Goal: Register for event/course

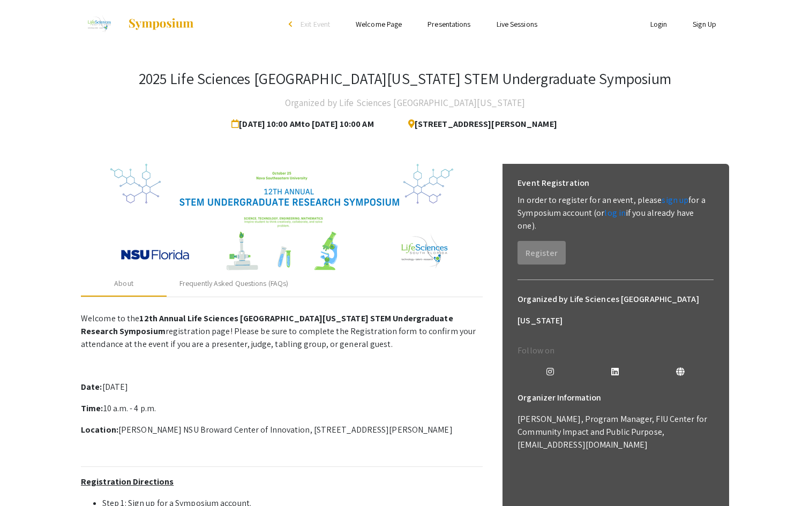
click at [344, 379] on p "Welcome to the 12th Annual Life Sciences [GEOGRAPHIC_DATA][US_STATE] STEM Under…" at bounding box center [282, 501] width 402 height 386
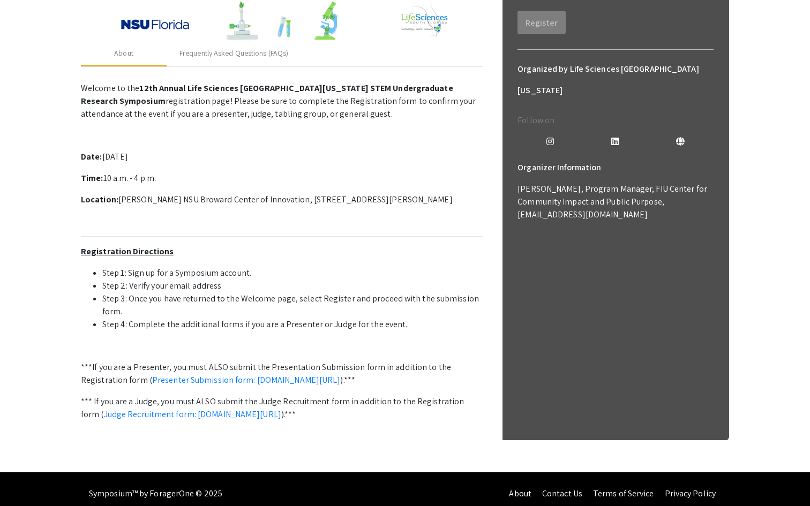
scroll to position [242, 0]
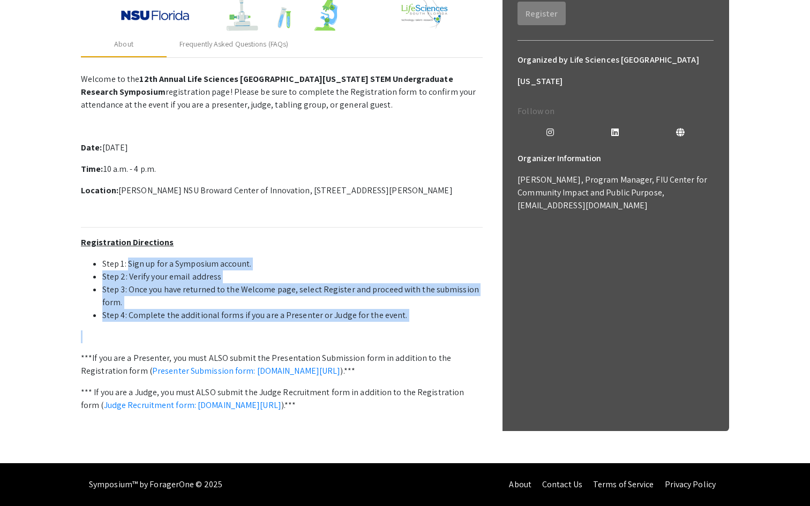
drag, startPoint x: 129, startPoint y: 261, endPoint x: 186, endPoint y: 327, distance: 87.7
click at [186, 327] on p "Welcome to the 12th Annual Life Sciences [GEOGRAPHIC_DATA][US_STATE] STEM Under…" at bounding box center [282, 262] width 402 height 386
click at [214, 335] on p at bounding box center [282, 336] width 402 height 13
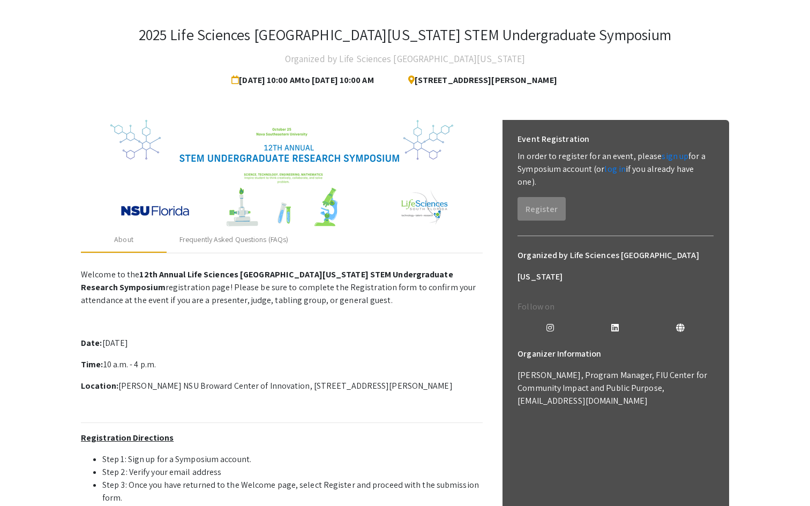
scroll to position [42, 0]
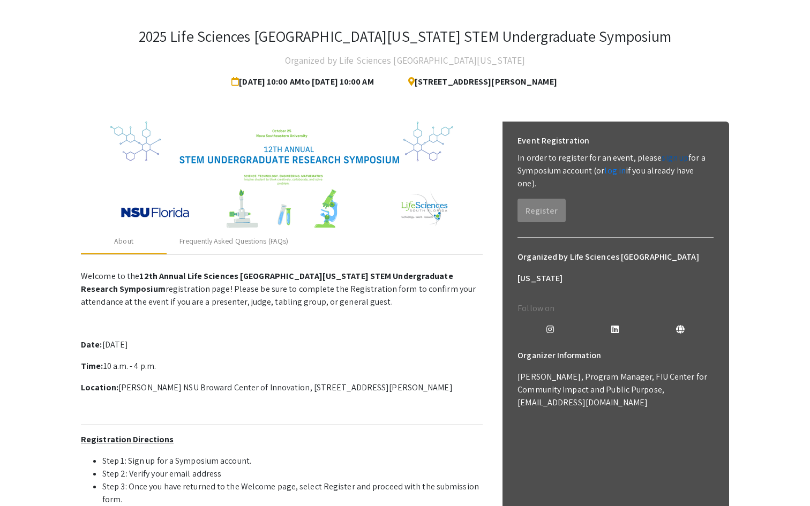
click at [668, 159] on link "sign up" at bounding box center [675, 157] width 27 height 11
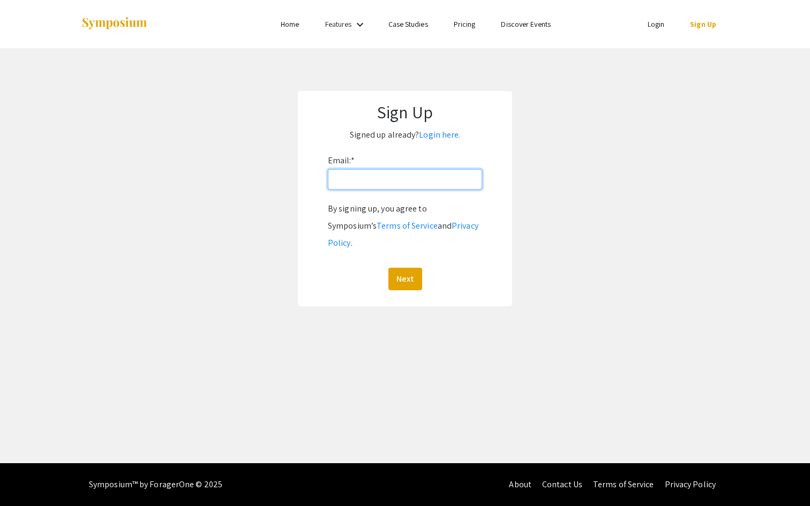
click at [366, 183] on input "Email: *" at bounding box center [405, 179] width 154 height 20
type input "[EMAIL_ADDRESS][DOMAIN_NAME]"
click at [406, 268] on button "Next" at bounding box center [405, 279] width 34 height 22
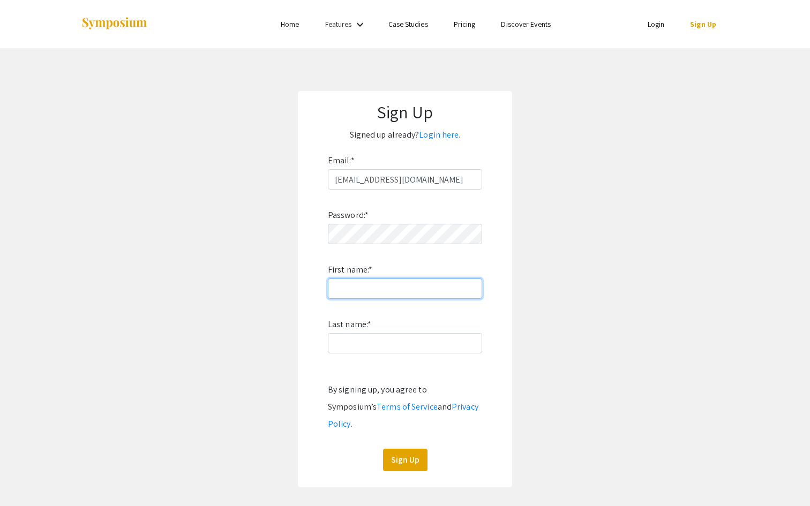
click at [383, 283] on input "First name: *" at bounding box center [405, 289] width 154 height 20
type input "[PERSON_NAME]"
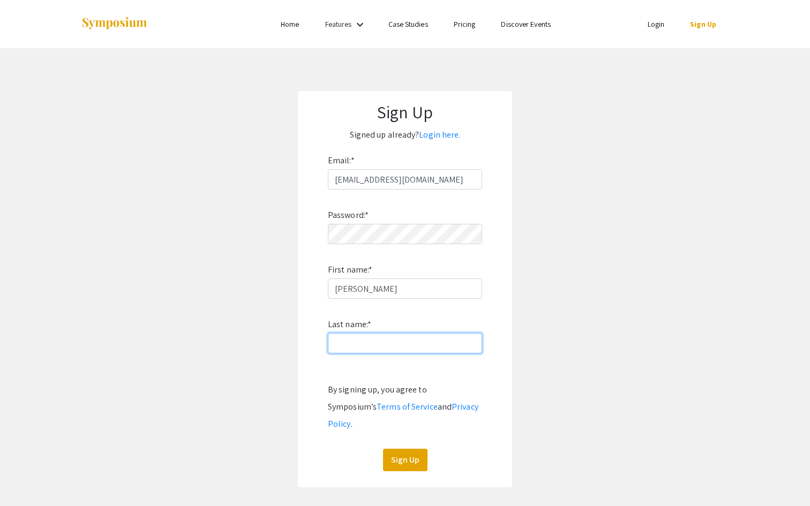
type input "[PERSON_NAME]"
click at [395, 449] on button "Sign Up" at bounding box center [405, 460] width 44 height 22
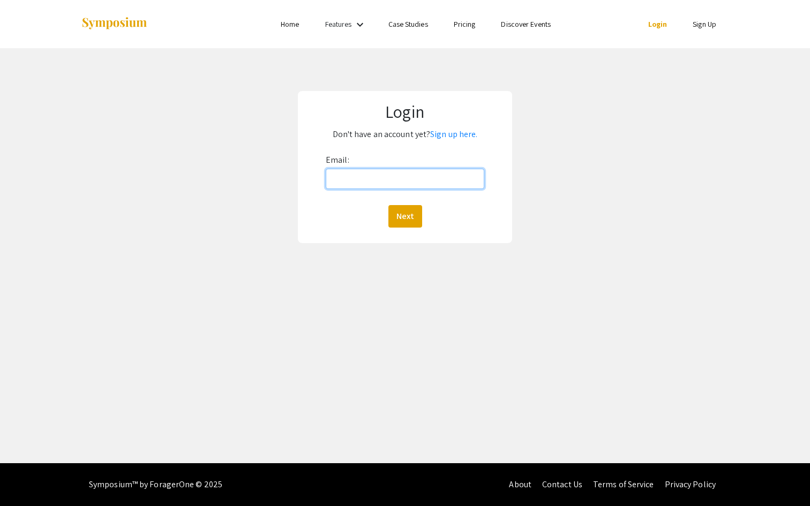
click at [415, 171] on input "Email:" at bounding box center [405, 179] width 159 height 20
type input "[EMAIL_ADDRESS][DOMAIN_NAME]"
click at [411, 215] on button "Next" at bounding box center [405, 216] width 34 height 22
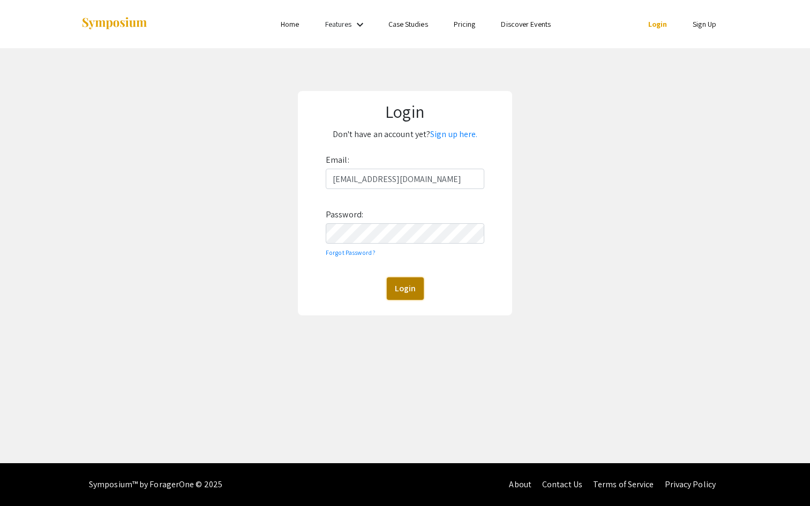
click at [399, 296] on button "Login" at bounding box center [405, 288] width 37 height 22
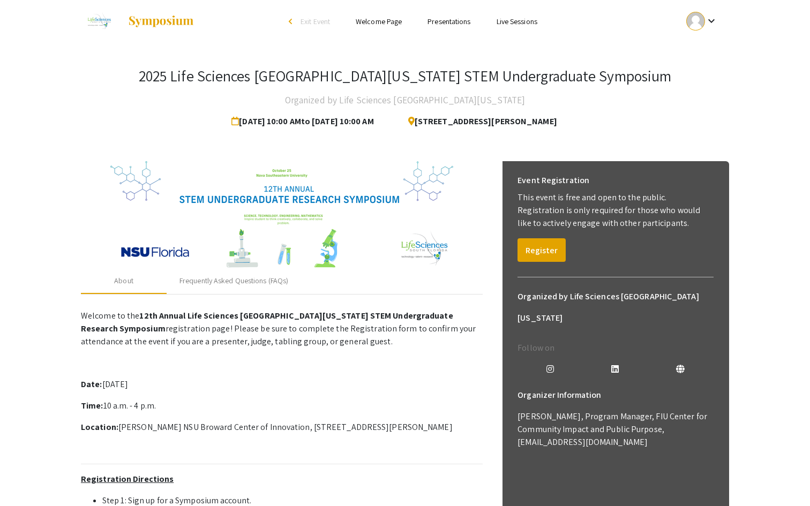
scroll to position [18, 0]
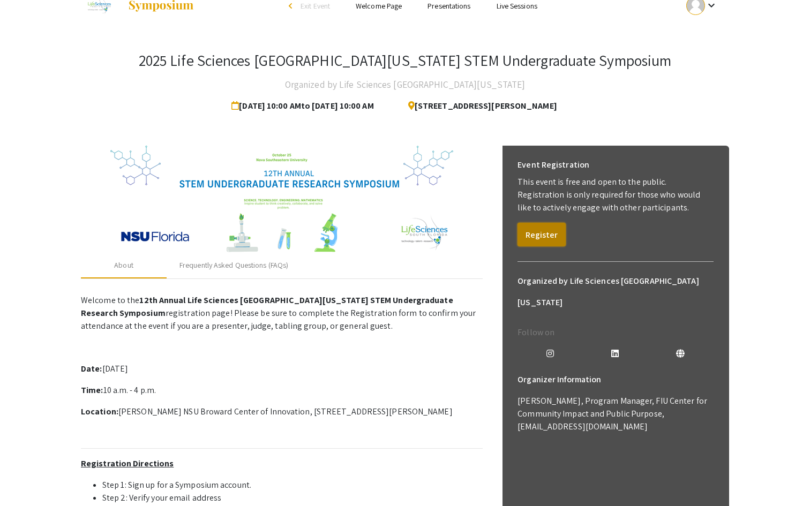
click at [547, 234] on button "Register" at bounding box center [541, 235] width 48 height 24
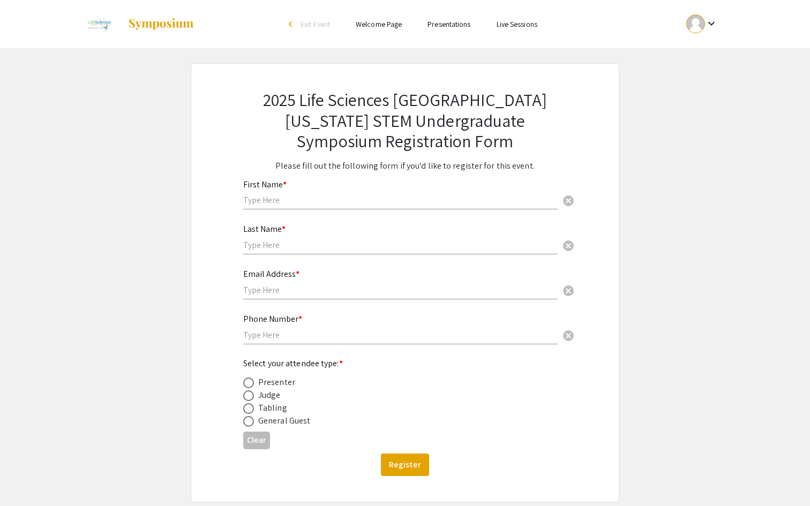
click at [389, 204] on input "text" at bounding box center [400, 199] width 314 height 11
type input "[PERSON_NAME]"
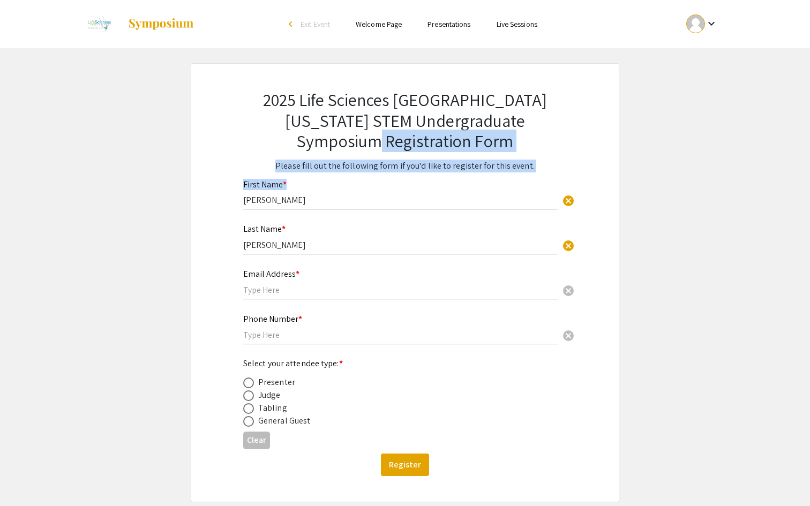
drag, startPoint x: 328, startPoint y: 193, endPoint x: 186, endPoint y: 195, distance: 142.0
click at [185, 195] on app-registration-form-submission "2025 Life Sciences [GEOGRAPHIC_DATA][US_STATE] STEM Undergraduate Symposium Reg…" at bounding box center [405, 282] width 810 height 439
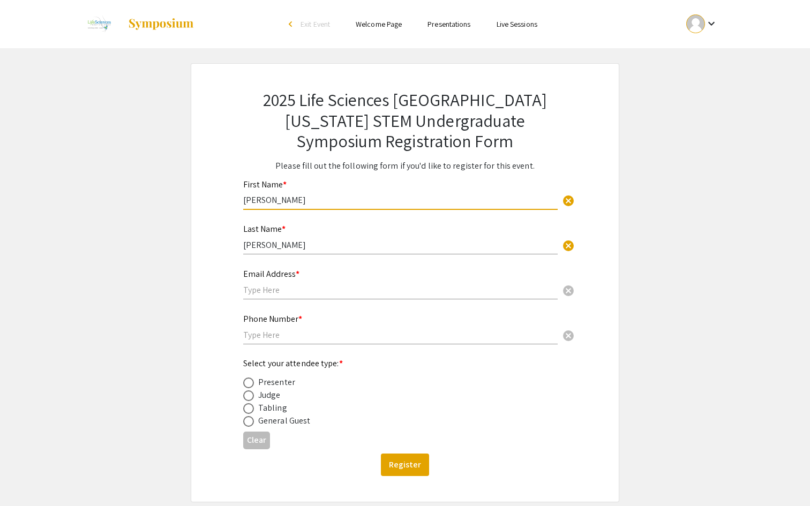
click at [291, 201] on input "[PERSON_NAME]" at bounding box center [400, 199] width 314 height 11
type input "J"
type input "[PERSON_NAME]"
click at [274, 248] on input "[PERSON_NAME]" at bounding box center [400, 244] width 314 height 11
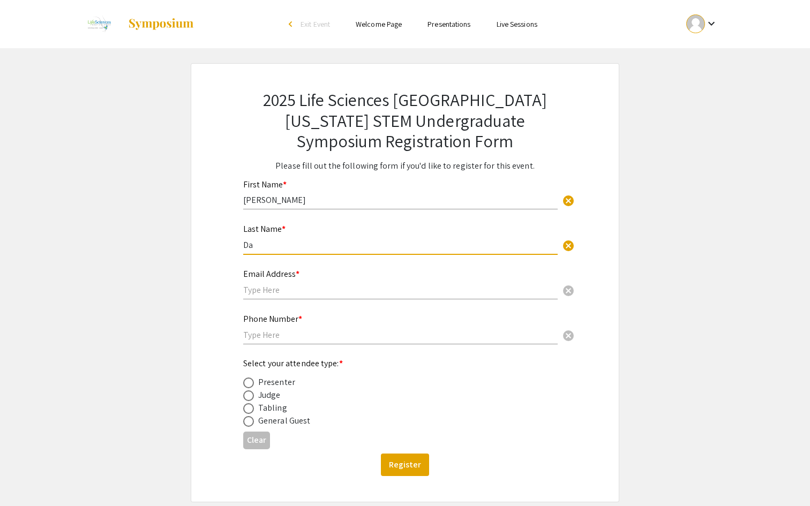
type input "D"
type input "[PERSON_NAME]"
click at [267, 293] on input "text" at bounding box center [400, 289] width 314 height 11
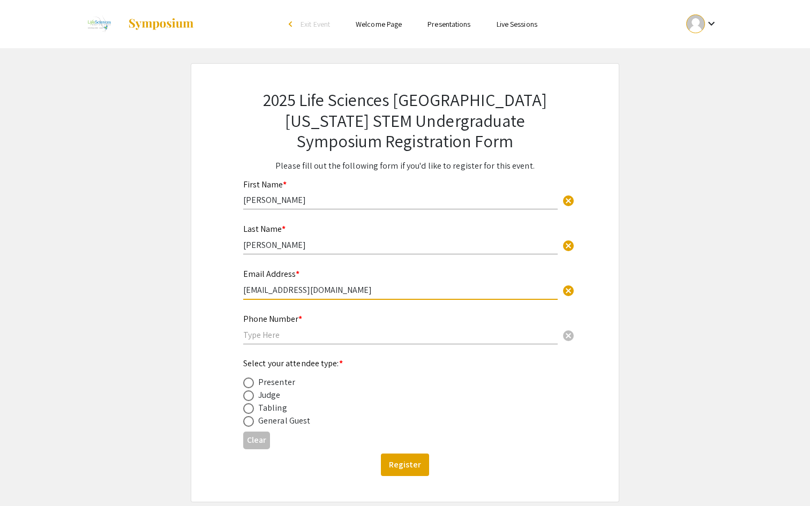
drag, startPoint x: 267, startPoint y: 292, endPoint x: 326, endPoint y: 291, distance: 58.9
click at [326, 291] on input "Dj1103@gmail.com" at bounding box center [400, 289] width 314 height 11
type input "Dj1103@mynsu.nova.edu"
click at [322, 330] on input "text" at bounding box center [400, 334] width 314 height 11
type input "5613506441"
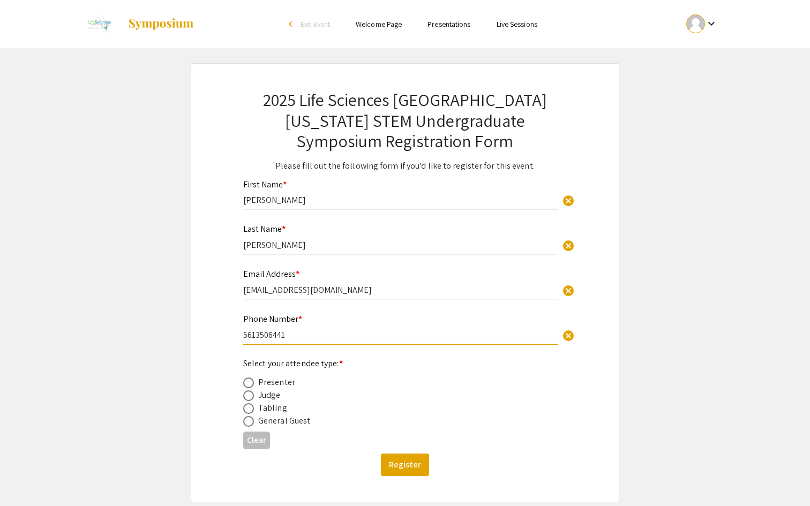
click at [246, 381] on span at bounding box center [248, 383] width 11 height 11
click at [246, 381] on input "radio" at bounding box center [248, 383] width 11 height 11
radio input "true"
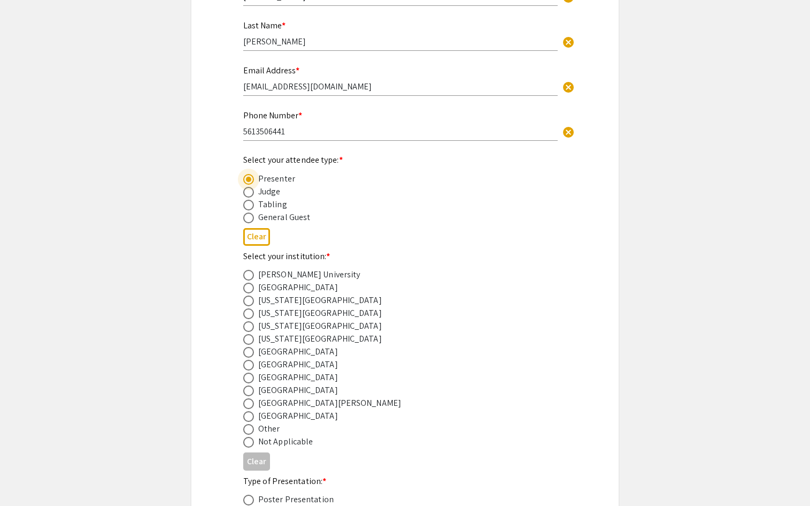
scroll to position [204, 0]
click at [249, 381] on span at bounding box center [248, 377] width 11 height 11
click at [249, 381] on input "radio" at bounding box center [248, 377] width 11 height 11
radio input "true"
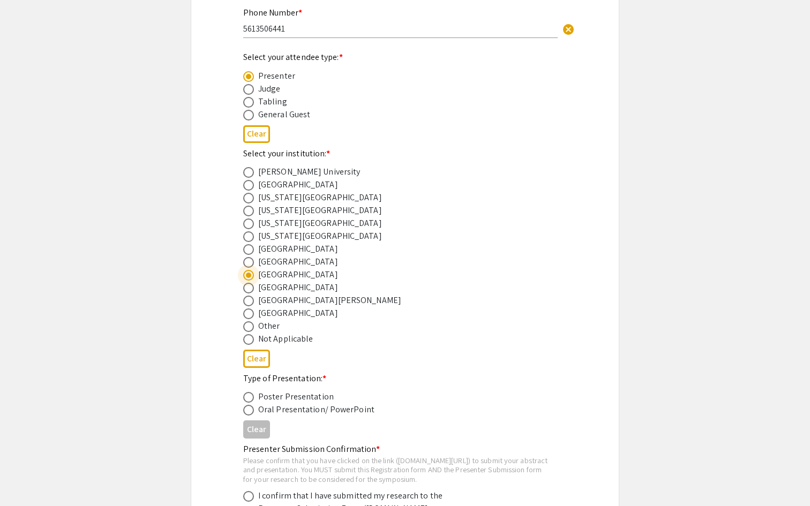
scroll to position [312, 0]
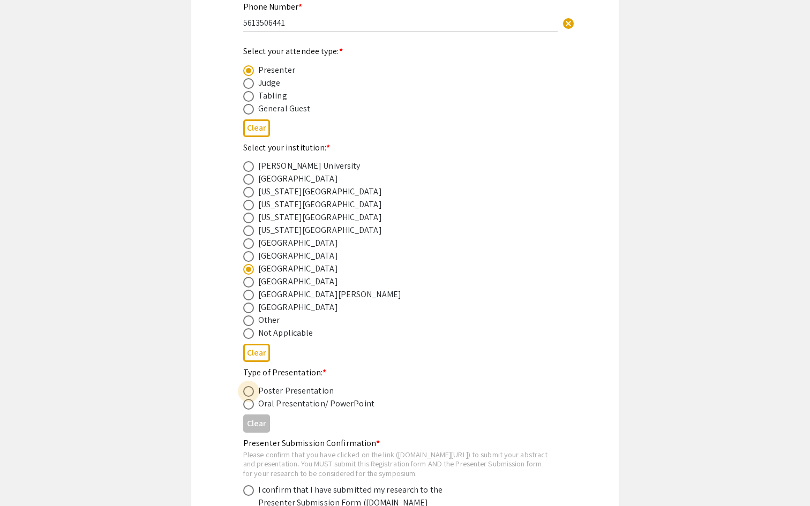
click at [251, 396] on span at bounding box center [248, 391] width 11 height 11
click at [251, 396] on input "radio" at bounding box center [248, 391] width 11 height 11
radio input "true"
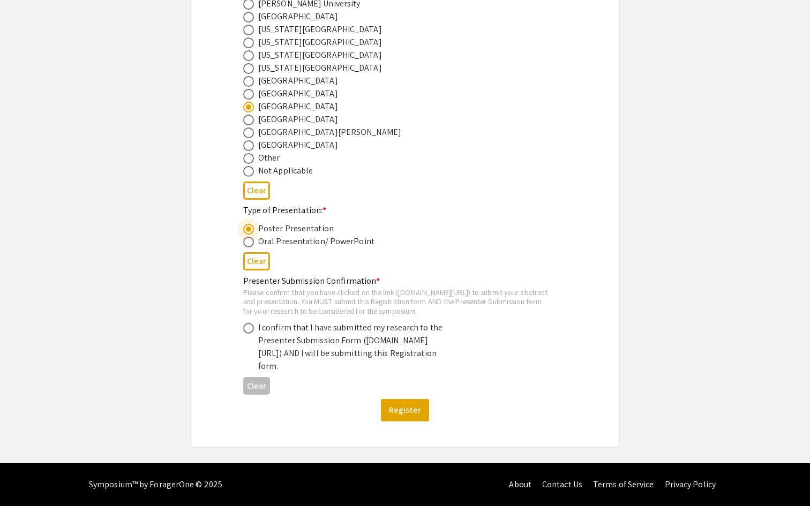
scroll to position [498, 0]
click at [247, 323] on span at bounding box center [248, 328] width 11 height 11
click at [247, 323] on input "radio" at bounding box center [248, 328] width 11 height 11
radio input "true"
drag, startPoint x: 419, startPoint y: 329, endPoint x: 440, endPoint y: 328, distance: 20.4
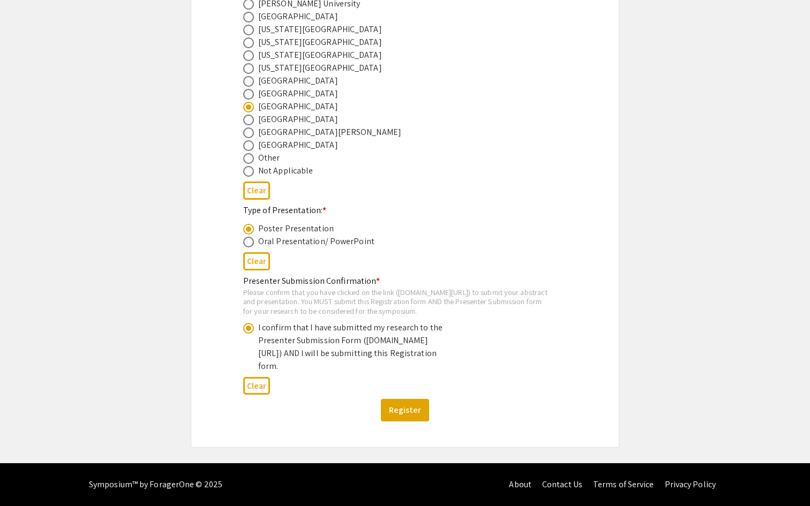
click at [440, 328] on div "I confirm that I have submitted my research to the Presenter Submission Form (s…" at bounding box center [351, 346] width 187 height 51
click at [418, 321] on div "I confirm that I have submitted my research to the Presenter Submission Form (s…" at bounding box center [351, 346] width 187 height 51
drag, startPoint x: 247, startPoint y: 270, endPoint x: 396, endPoint y: 272, distance: 148.9
click at [396, 288] on div "Please confirm that you have clicked on the link (symposium.foragerone.com/lssf…" at bounding box center [396, 302] width 306 height 28
drag, startPoint x: 247, startPoint y: 282, endPoint x: 422, endPoint y: 281, distance: 175.2
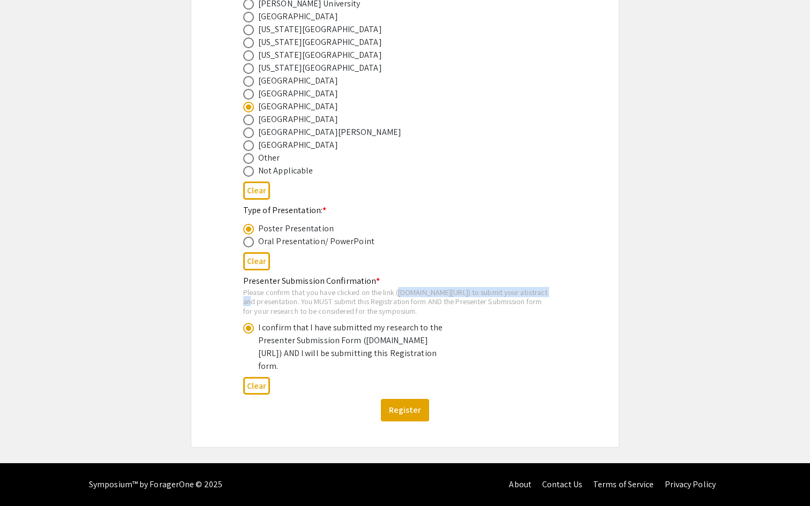
click at [422, 288] on div "Please confirm that you have clicked on the link (symposium.foragerone.com/lssf…" at bounding box center [396, 302] width 306 height 28
drag, startPoint x: 482, startPoint y: 282, endPoint x: 537, endPoint y: 284, distance: 55.8
click at [537, 288] on div "Please confirm that you have clicked on the link (symposium.foragerone.com/lssf…" at bounding box center [396, 302] width 306 height 28
drag, startPoint x: 261, startPoint y: 295, endPoint x: 444, endPoint y: 290, distance: 182.7
click at [443, 290] on div "Please confirm that you have clicked on the link (symposium.foragerone.com/lssf…" at bounding box center [396, 302] width 306 height 28
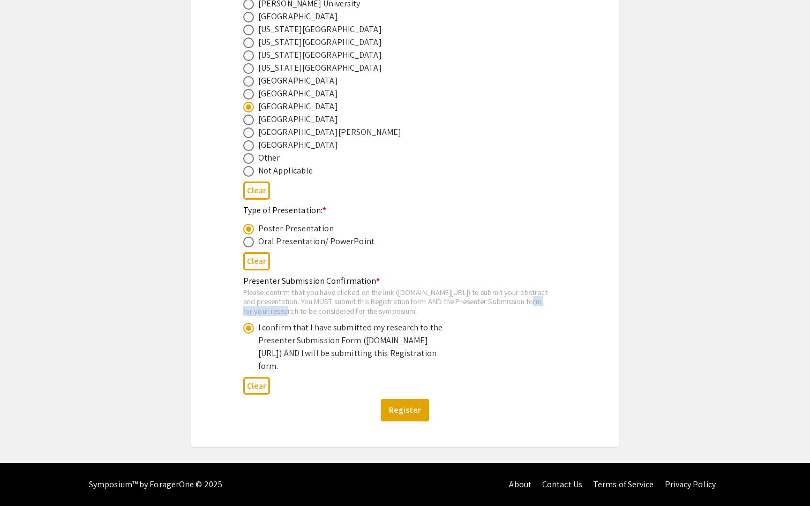
drag, startPoint x: 464, startPoint y: 292, endPoint x: 401, endPoint y: 290, distance: 63.2
click at [401, 290] on div "Please confirm that you have clicked on the link (symposium.foragerone.com/lssf…" at bounding box center [396, 302] width 306 height 28
drag, startPoint x: 365, startPoint y: 291, endPoint x: 440, endPoint y: 288, distance: 75.1
click at [440, 288] on div "Please confirm that you have clicked on the link (symposium.foragerone.com/lssf…" at bounding box center [396, 302] width 306 height 28
drag, startPoint x: 332, startPoint y: 291, endPoint x: 432, endPoint y: 291, distance: 100.2
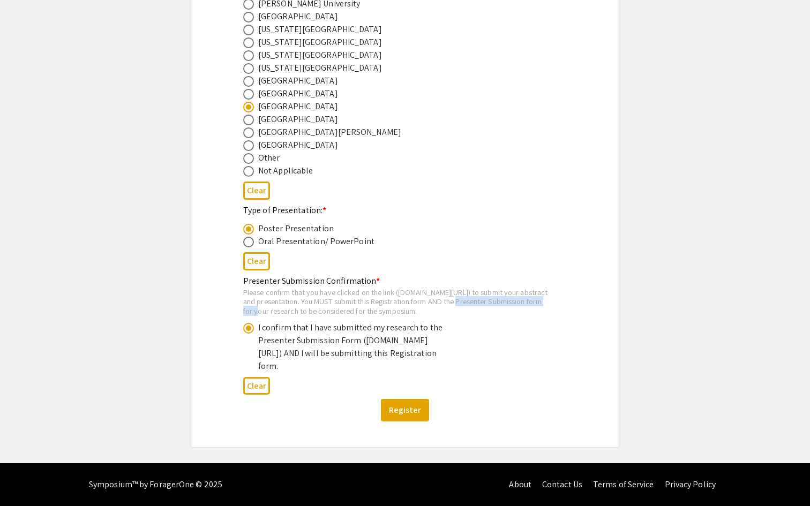
click at [432, 291] on div "Please confirm that you have clicked on the link (symposium.foragerone.com/lssf…" at bounding box center [396, 302] width 306 height 28
click at [441, 289] on div "Please confirm that you have clicked on the link (symposium.foragerone.com/lssf…" at bounding box center [396, 302] width 306 height 28
drag, startPoint x: 443, startPoint y: 289, endPoint x: 325, endPoint y: 289, distance: 117.8
click at [325, 289] on div "Please confirm that you have clicked on the link (symposium.foragerone.com/lssf…" at bounding box center [396, 302] width 306 height 28
drag, startPoint x: 252, startPoint y: 296, endPoint x: 310, endPoint y: 295, distance: 57.9
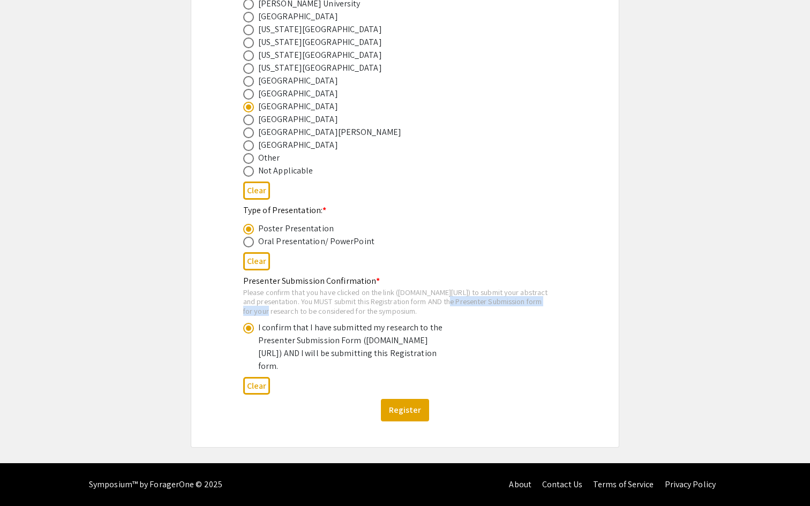
click at [311, 295] on div "Please confirm that you have clicked on the link (symposium.foragerone.com/lssf…" at bounding box center [396, 302] width 306 height 28
click at [275, 288] on div "Please confirm that you have clicked on the link (symposium.foragerone.com/lssf…" at bounding box center [396, 302] width 306 height 28
drag, startPoint x: 246, startPoint y: 281, endPoint x: 442, endPoint y: 282, distance: 196.6
click at [442, 288] on div "Please confirm that you have clicked on the link (symposium.foragerone.com/lssf…" at bounding box center [396, 302] width 306 height 28
copy div "symposium.foragerone.com/lssfsymposium2025/submission"
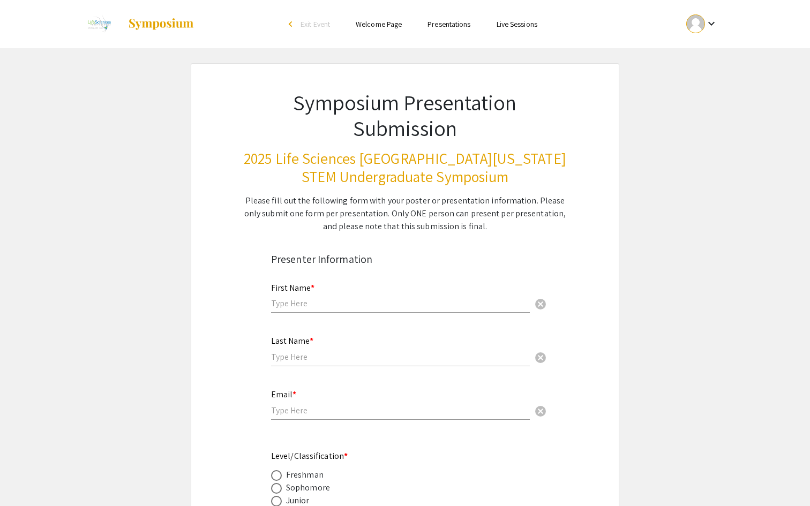
click at [366, 297] on div "First Name * cancel" at bounding box center [400, 293] width 259 height 41
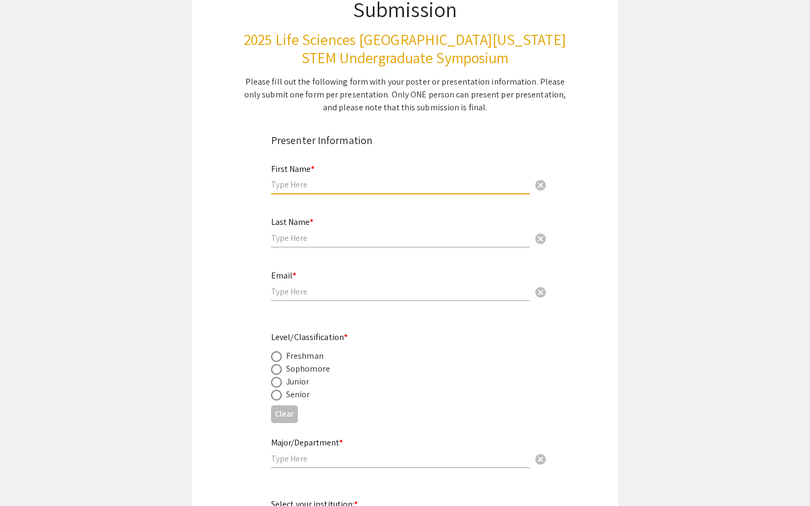
scroll to position [94, 0]
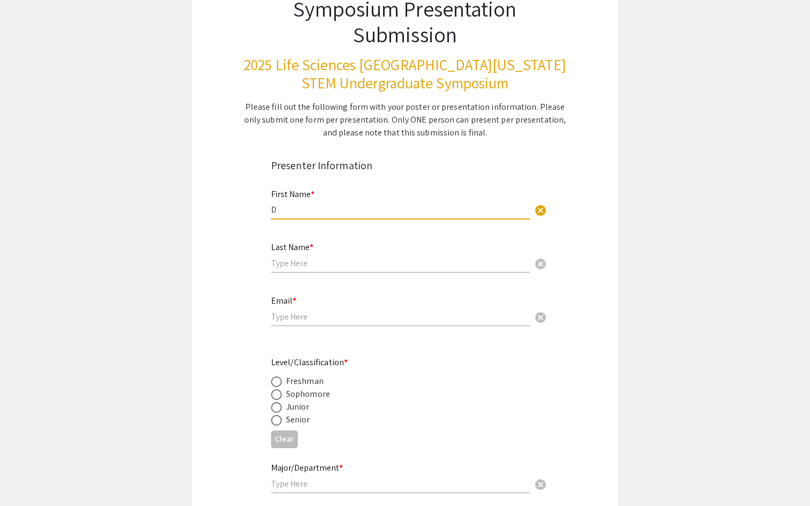
type input "[PERSON_NAME]"
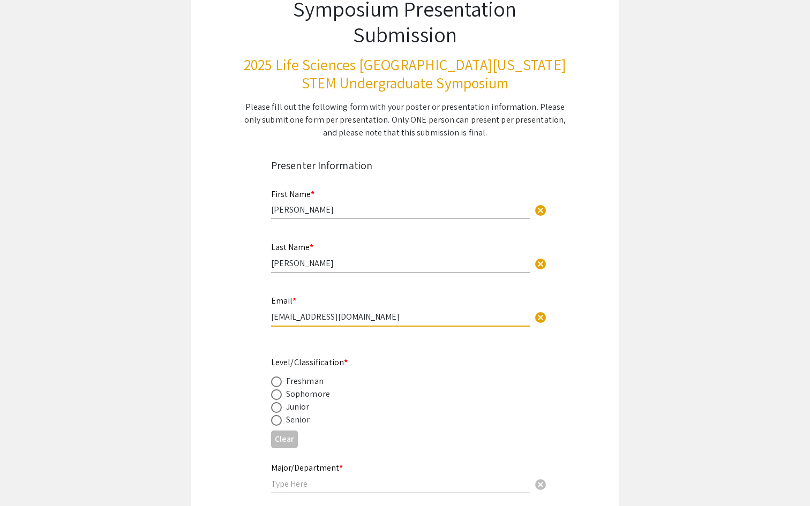
drag, startPoint x: 373, startPoint y: 317, endPoint x: 255, endPoint y: 317, distance: 117.3
type input "dj1103@mynsu.nova.edu"
click at [273, 409] on span at bounding box center [276, 407] width 11 height 11
click at [273, 409] on input "radio" at bounding box center [276, 407] width 11 height 11
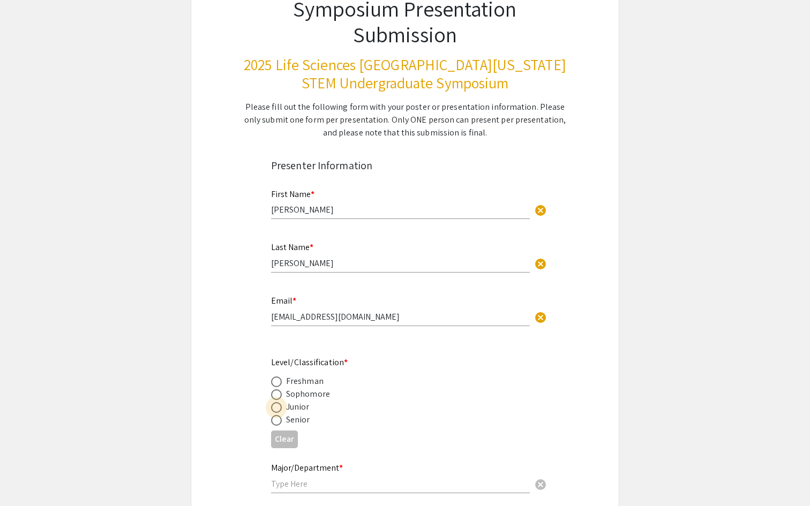
radio input "true"
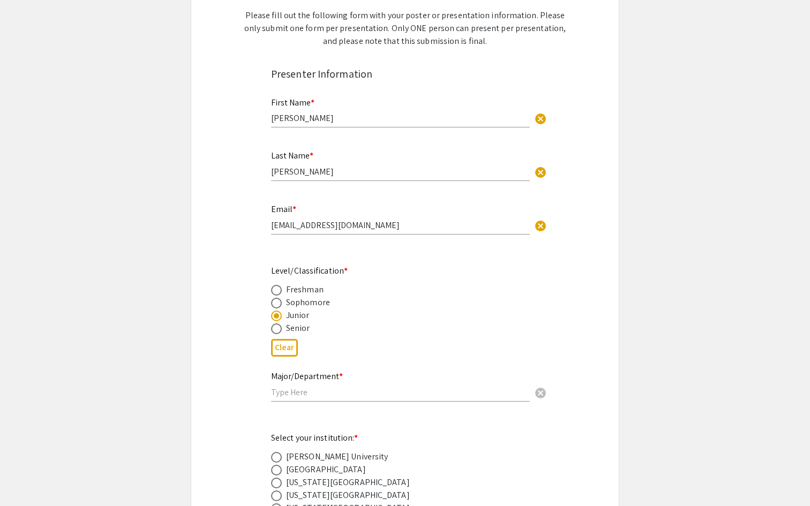
scroll to position [206, 0]
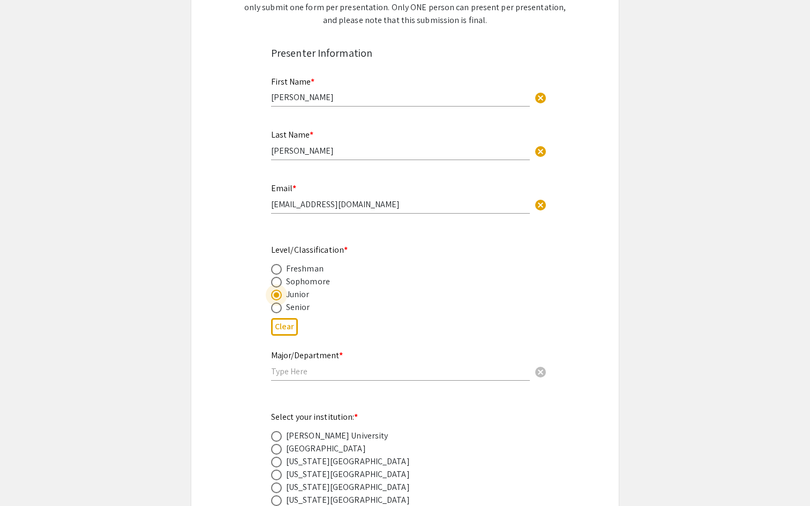
click at [332, 373] on input "text" at bounding box center [400, 371] width 259 height 11
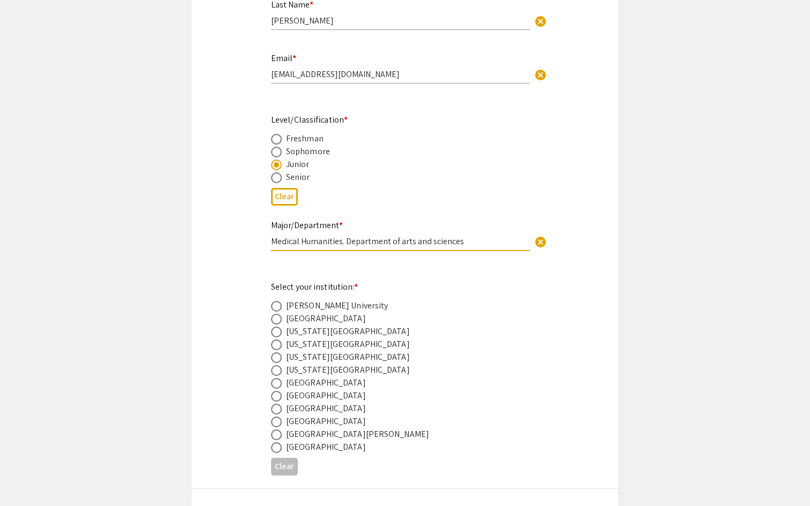
scroll to position [351, 0]
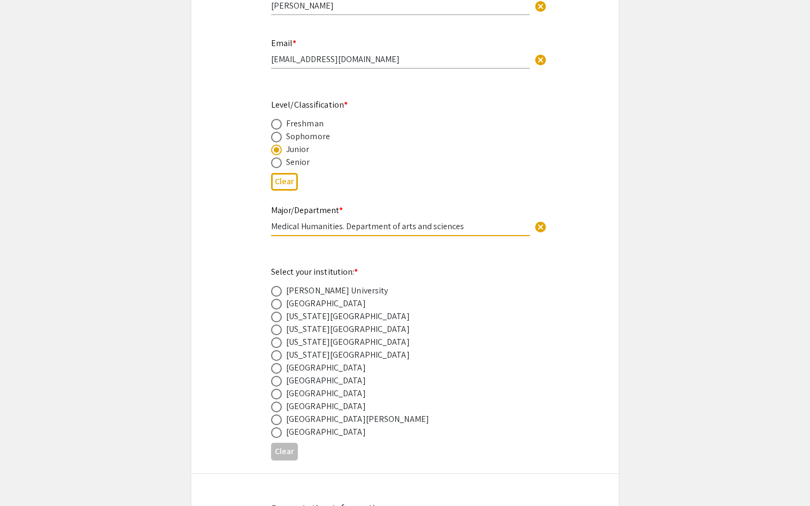
type input "Medical Humanities. Department of arts and sciences"
click at [275, 395] on span at bounding box center [276, 394] width 11 height 11
click at [275, 395] on input "radio" at bounding box center [276, 394] width 11 height 11
radio input "true"
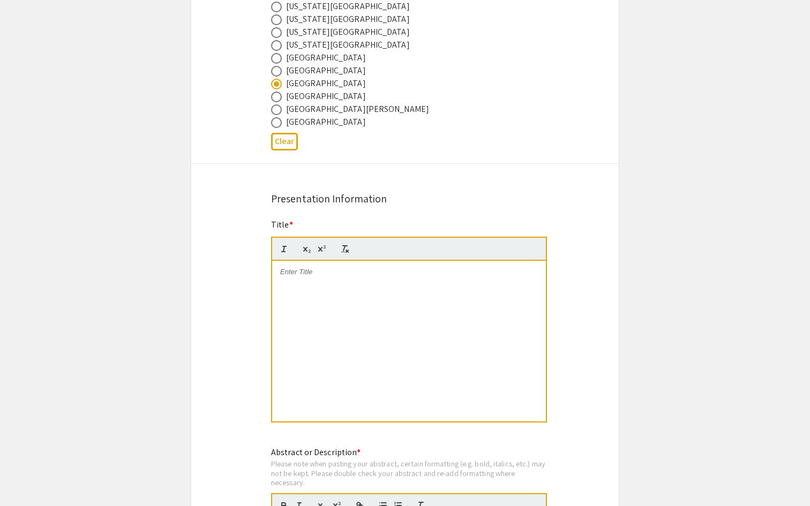
scroll to position [685, 0]
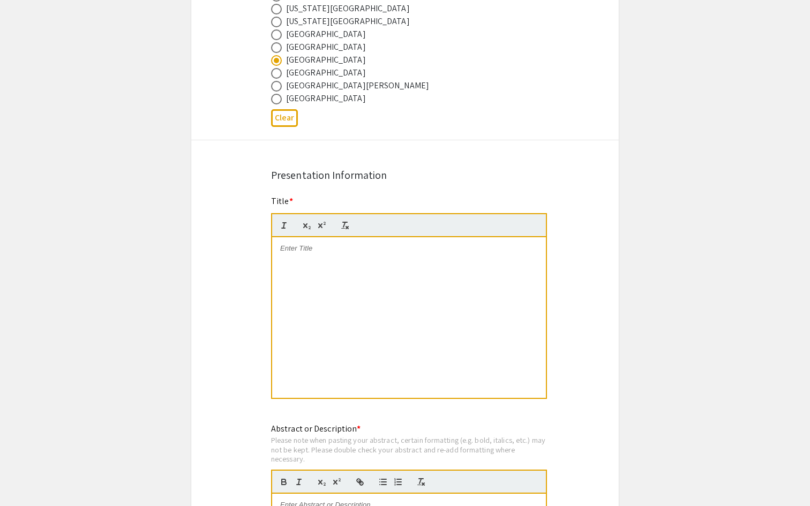
click at [334, 318] on div at bounding box center [409, 317] width 274 height 161
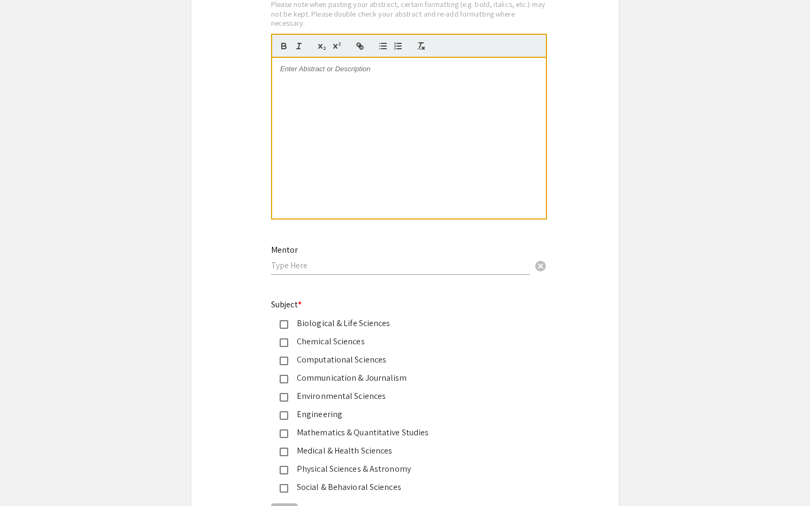
scroll to position [1129, 0]
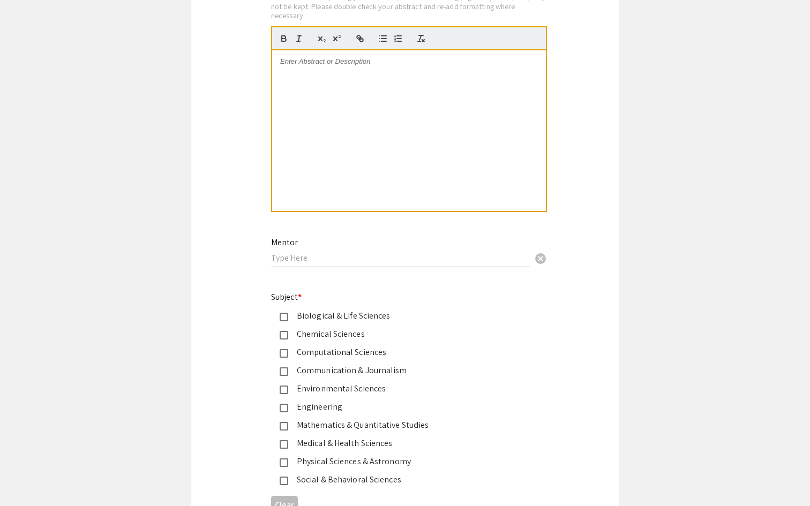
click at [346, 261] on input "text" at bounding box center [400, 257] width 259 height 11
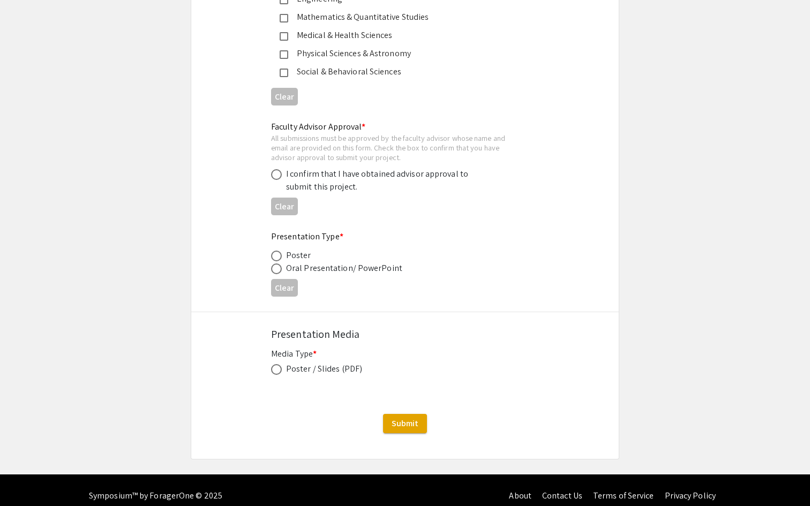
scroll to position [1551, 0]
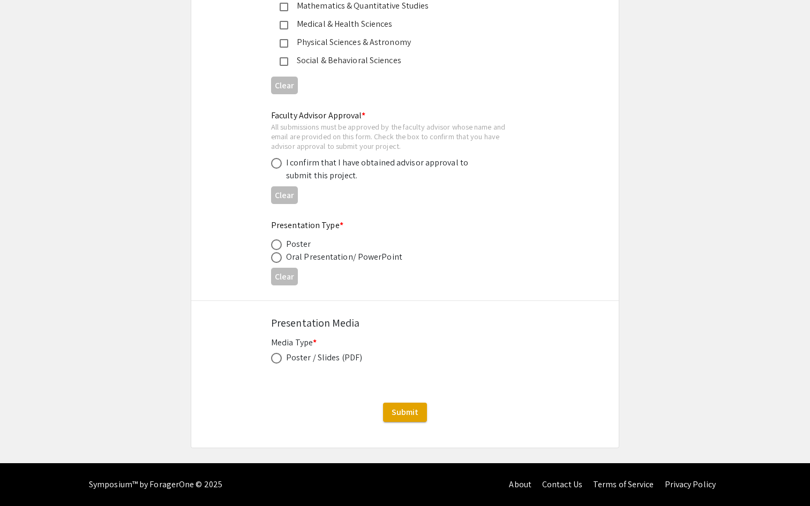
type input "Dr. Tambi Braun"
click at [281, 360] on span at bounding box center [276, 358] width 11 height 11
click at [281, 360] on input "radio" at bounding box center [276, 358] width 11 height 11
radio input "true"
